Goal: Task Accomplishment & Management: Complete application form

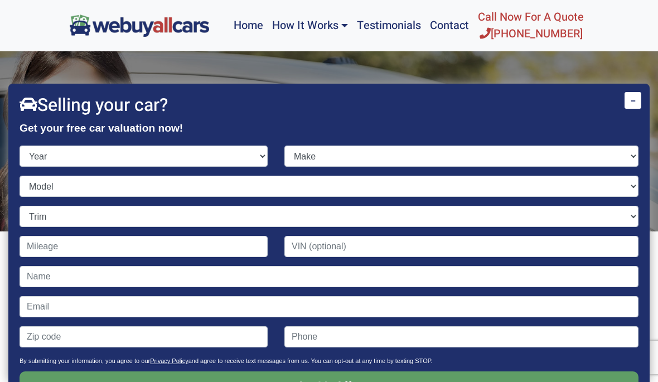
scroll to position [42, 0]
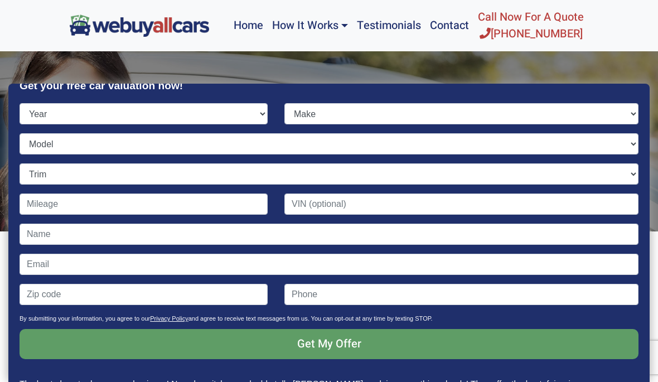
select select "2013"
click at [609, 109] on select "Make" at bounding box center [461, 113] width 354 height 21
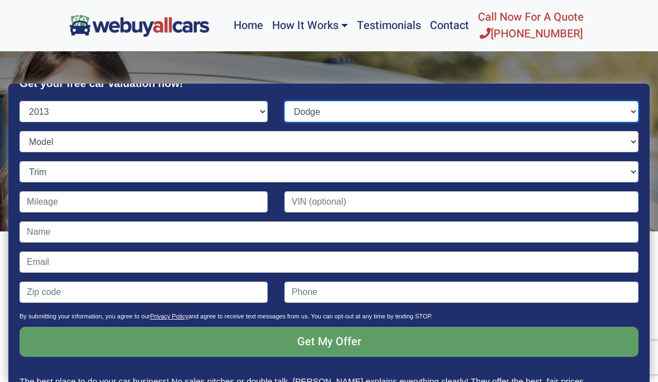
click at [619, 110] on select "Make Acura Aston [PERSON_NAME] Audi Bentley BMW Buick Cadillac Chevrolet Chrysl…" at bounding box center [461, 111] width 354 height 21
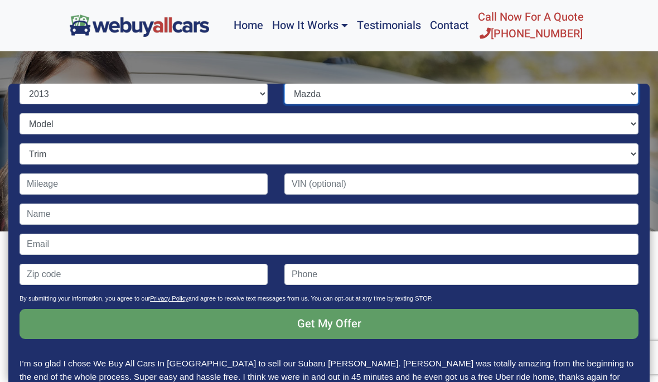
scroll to position [57, 0]
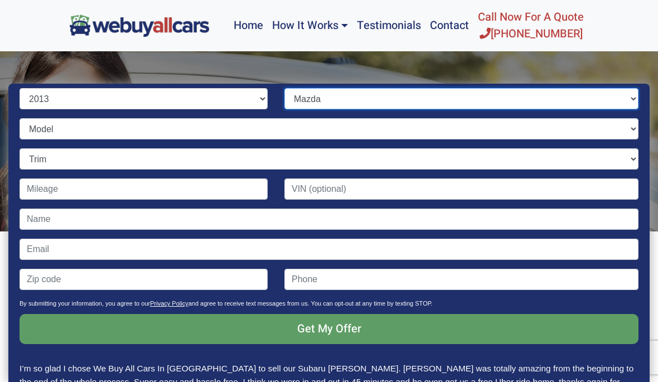
click at [621, 95] on select "Make Acura Aston [PERSON_NAME] Audi Bentley BMW Buick Cadillac Chevrolet Chrysl…" at bounding box center [461, 98] width 354 height 21
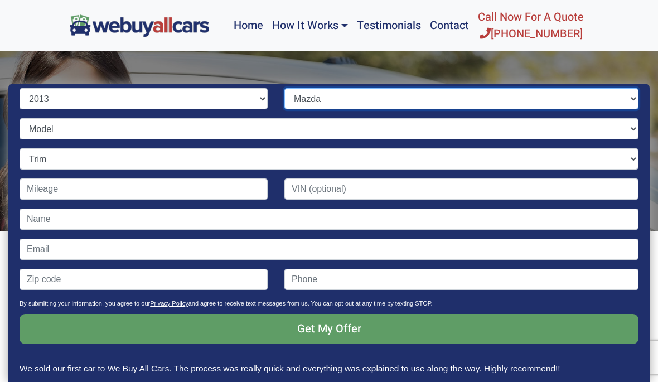
select select "Mercedes-Benz"
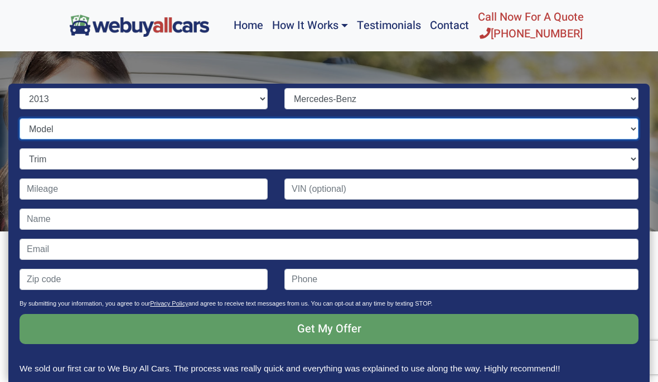
click at [611, 125] on select "Model C-Class CL-Class CLS-Class E-Class G-Class GL-Class GLK-Class M-Class S-C…" at bounding box center [329, 128] width 619 height 21
select select "E-Class"
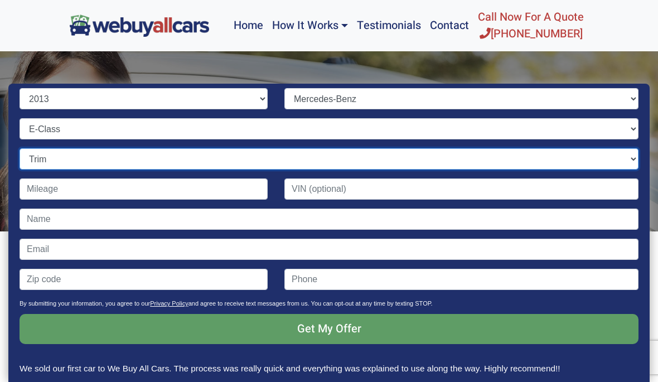
click at [620, 156] on select "Trim" at bounding box center [329, 158] width 619 height 21
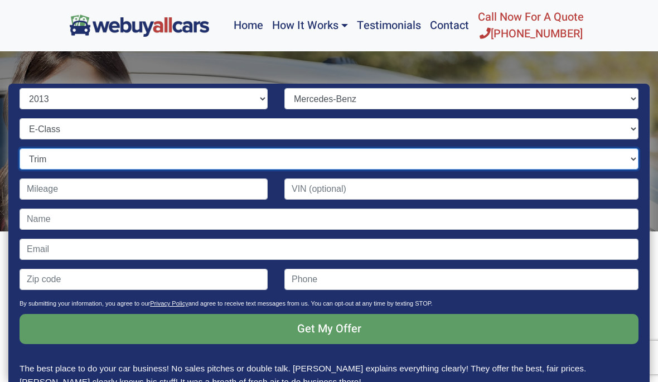
select select "E350 2dr Convertible (3.5L 6cyl)"
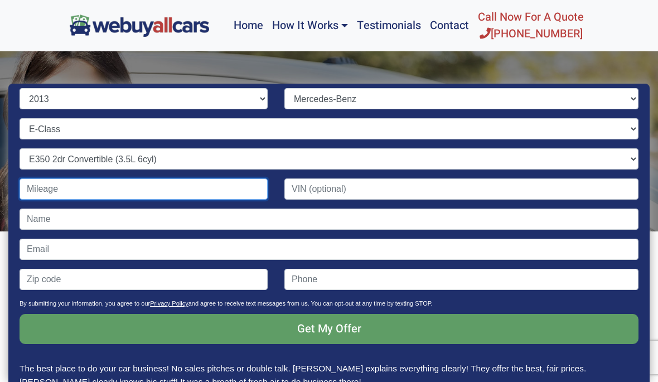
click at [45, 190] on input "Contact form" at bounding box center [144, 188] width 248 height 21
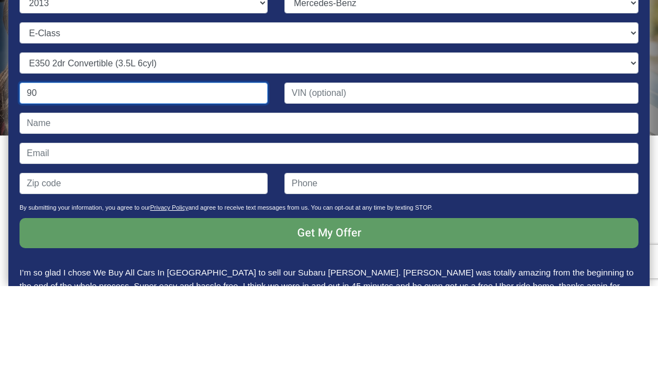
type input "9"
type input "89,000"
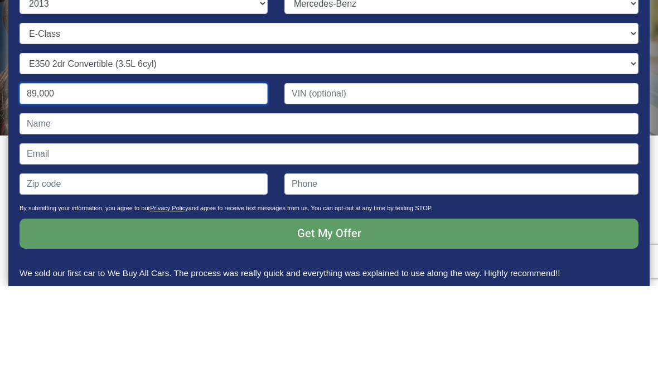
scroll to position [56, 0]
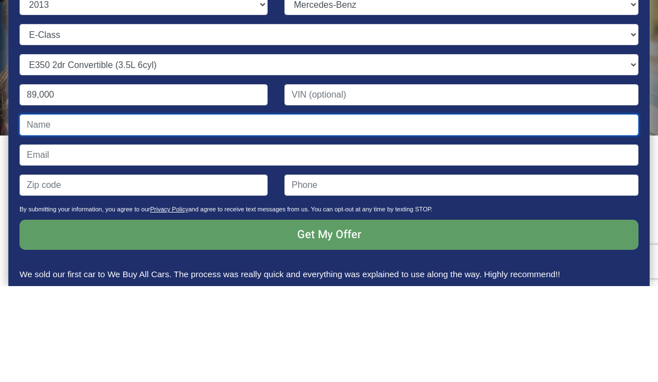
click at [46, 210] on input "Contact form" at bounding box center [329, 220] width 619 height 21
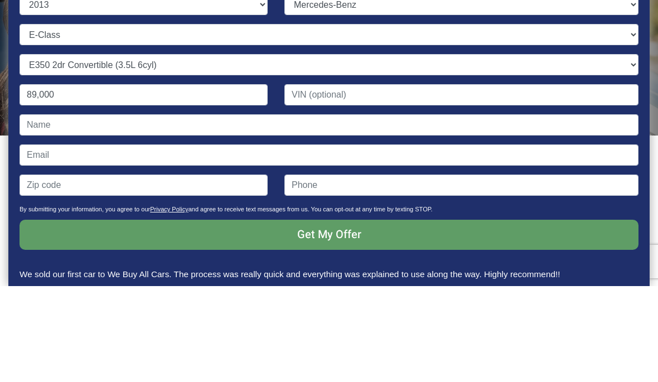
scroll to position [96, 0]
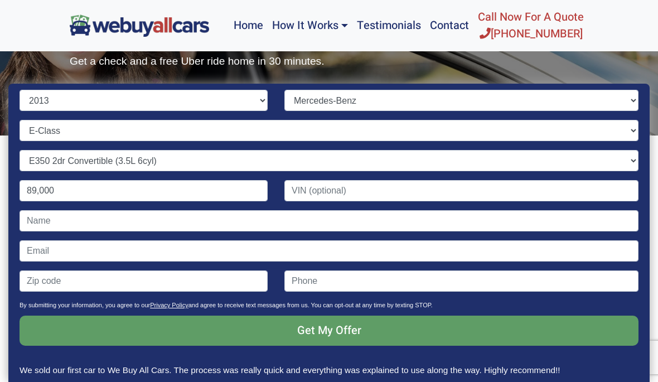
type input "15302108932"
type input "95946"
type input "[EMAIL_ADDRESS][DOMAIN_NAME]"
type input "[PERSON_NAME]"
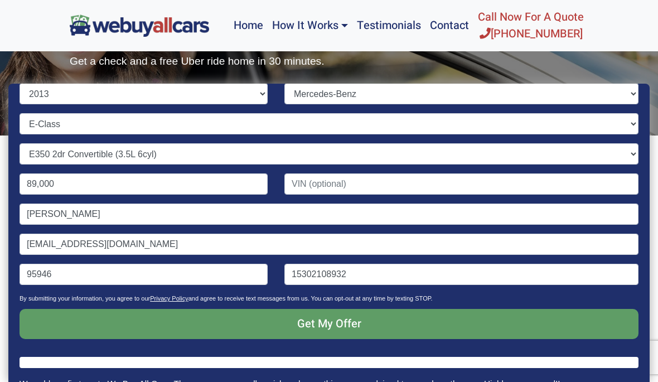
scroll to position [61, 0]
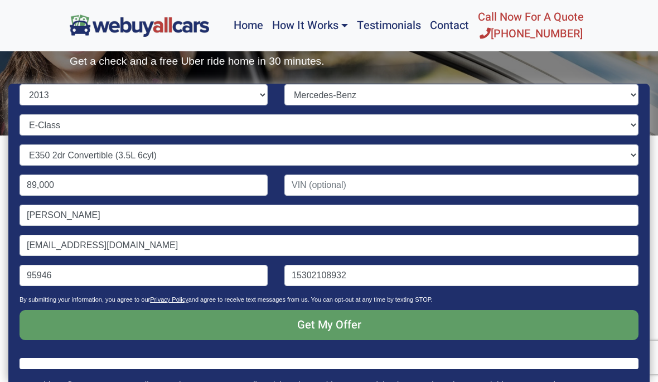
click at [336, 328] on input "Get My Offer" at bounding box center [329, 325] width 619 height 30
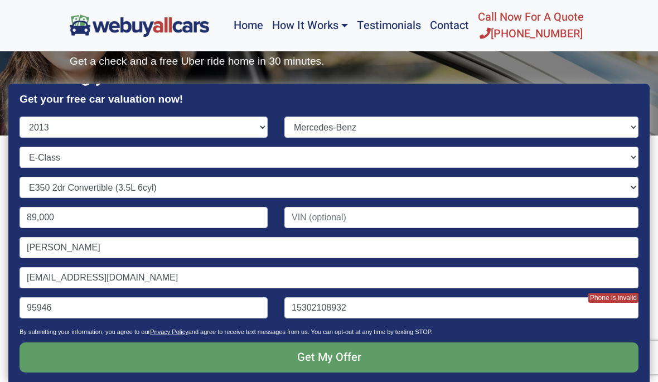
scroll to position [32, 0]
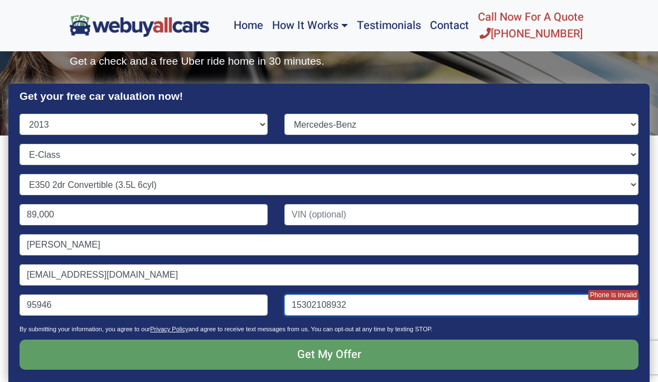
click at [385, 303] on input "15302108932" at bounding box center [461, 304] width 354 height 21
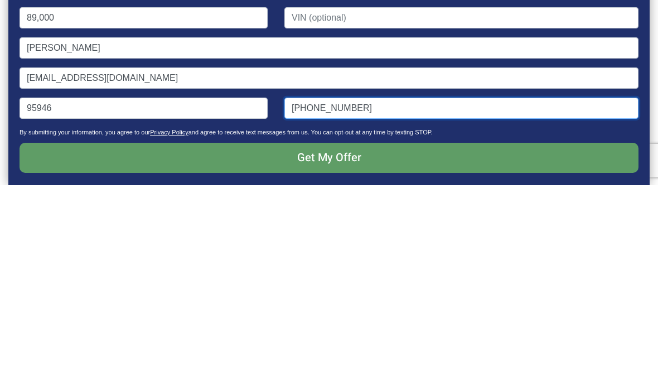
type input "[PHONE_NUMBER]"
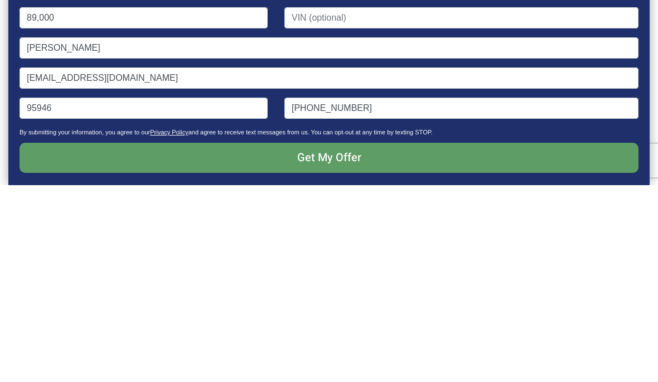
click at [354, 339] on input "Get My Offer" at bounding box center [329, 354] width 619 height 30
